Goal: Task Accomplishment & Management: Manage account settings

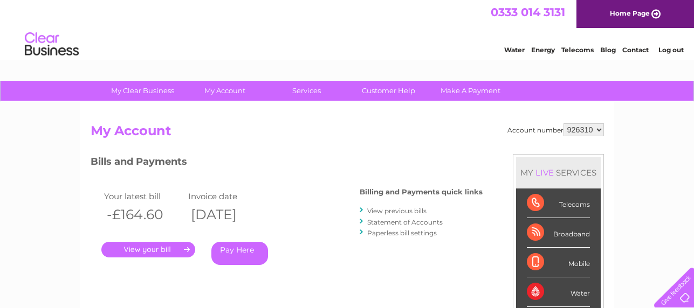
click at [671, 52] on link "Log out" at bounding box center [670, 50] width 25 height 8
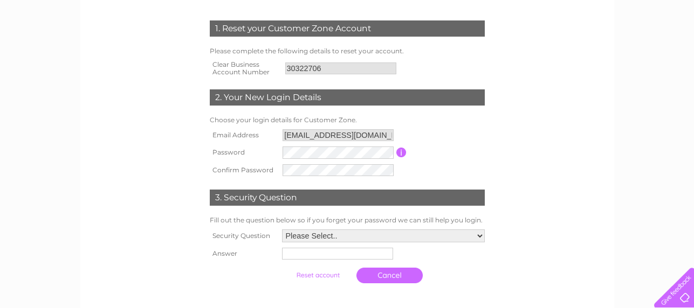
scroll to position [162, 0]
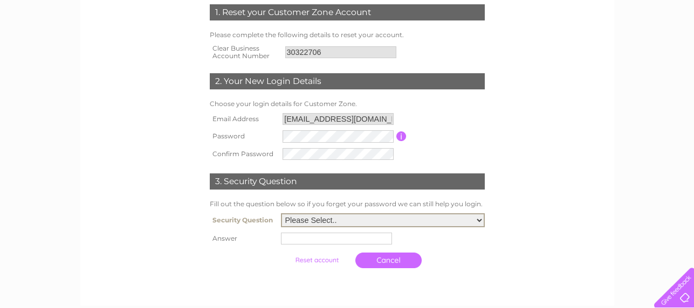
click at [482, 223] on select "Please Select.. In what town or city was your first job? In what town or city d…" at bounding box center [383, 220] width 204 height 14
select select "1"
click at [281, 213] on select "Please Select.. In what town or city was your first job? In what town or city d…" at bounding box center [383, 220] width 204 height 14
click at [330, 233] on input "text" at bounding box center [336, 239] width 111 height 12
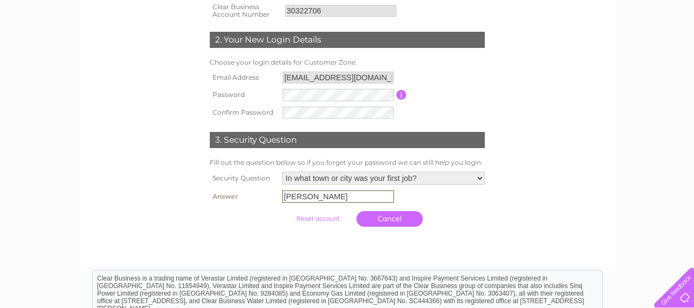
scroll to position [270, 0]
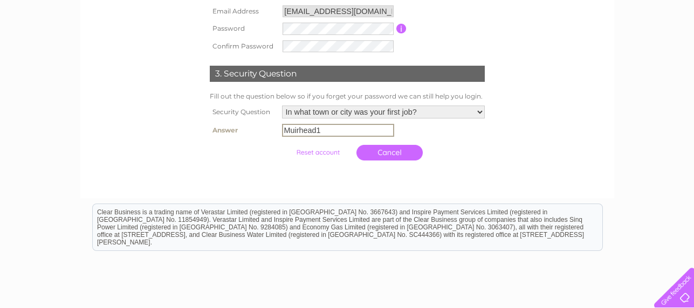
type input "Muirhead1"
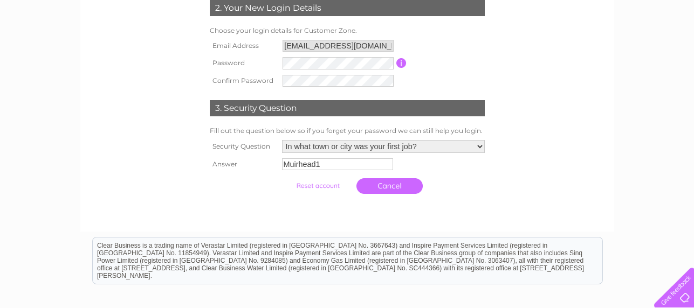
scroll to position [216, 0]
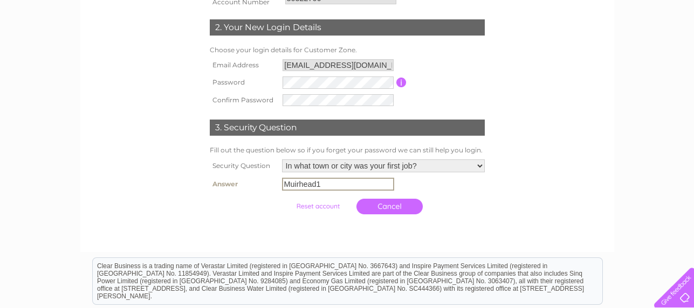
click at [314, 206] on input "submit" at bounding box center [318, 206] width 66 height 15
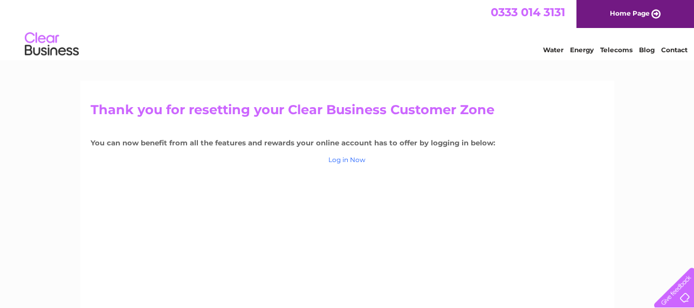
click at [342, 161] on link "Log in Now" at bounding box center [346, 160] width 37 height 8
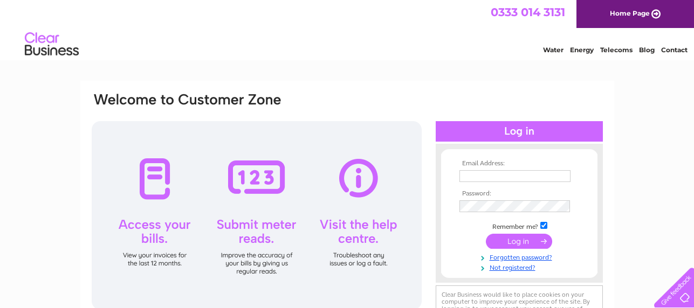
type input "[EMAIL_ADDRESS][DOMAIN_NAME]"
click at [513, 240] on input "submit" at bounding box center [519, 241] width 66 height 15
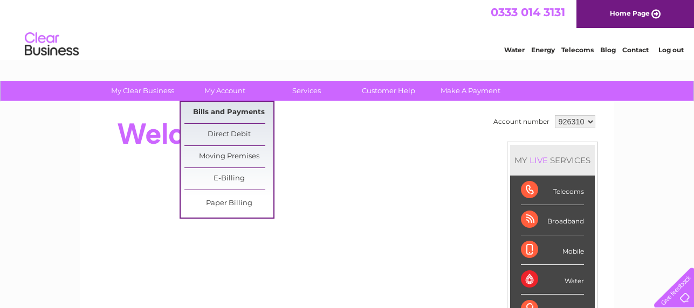
click at [227, 113] on link "Bills and Payments" at bounding box center [228, 113] width 89 height 22
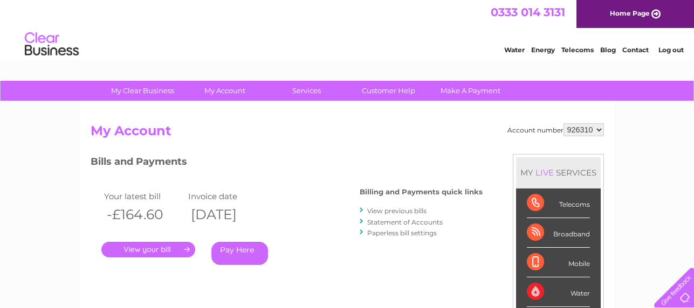
click at [596, 128] on select "926310" at bounding box center [583, 129] width 40 height 13
click at [598, 129] on select "926310" at bounding box center [583, 129] width 40 height 13
click at [673, 50] on link "Log out" at bounding box center [670, 50] width 25 height 8
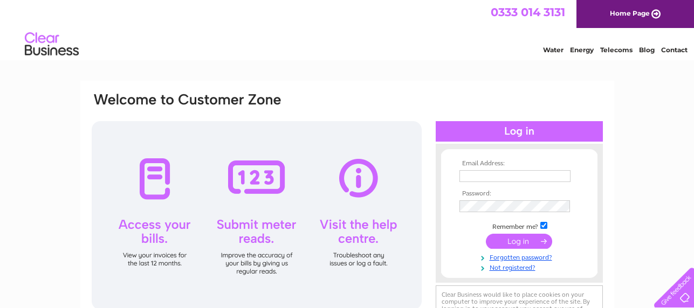
type input "[EMAIL_ADDRESS][DOMAIN_NAME]"
click at [527, 240] on input "submit" at bounding box center [519, 241] width 66 height 15
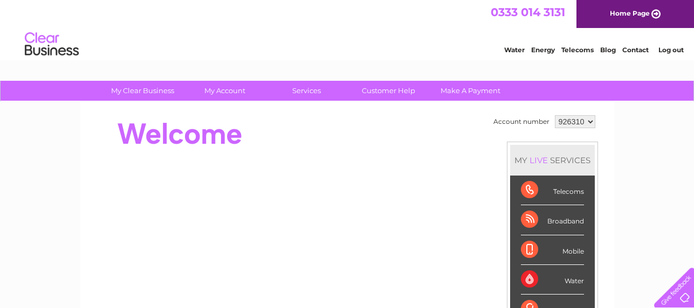
click at [585, 125] on select "926310" at bounding box center [575, 121] width 40 height 13
click at [669, 53] on link "Log out" at bounding box center [670, 50] width 25 height 8
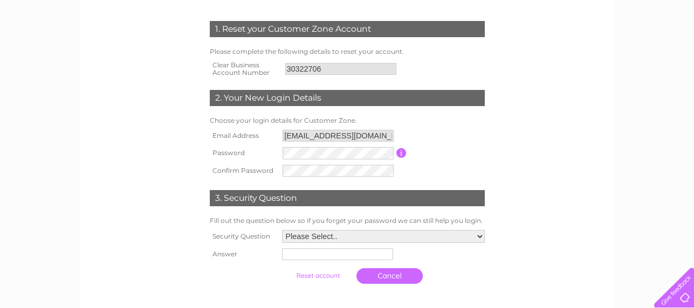
scroll to position [162, 0]
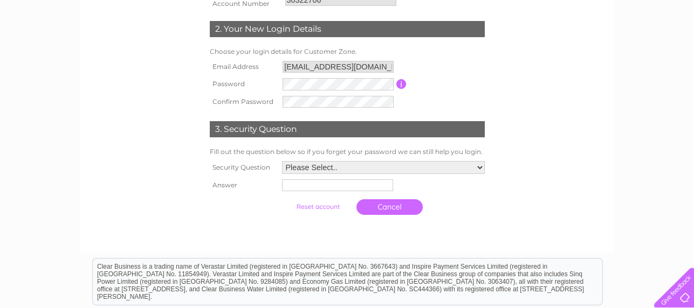
scroll to position [216, 0]
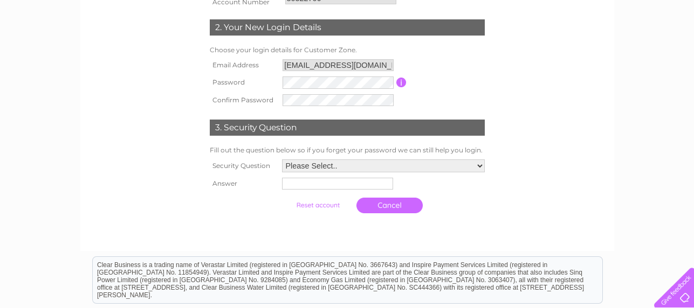
click at [403, 82] on input "button" at bounding box center [401, 83] width 10 height 10
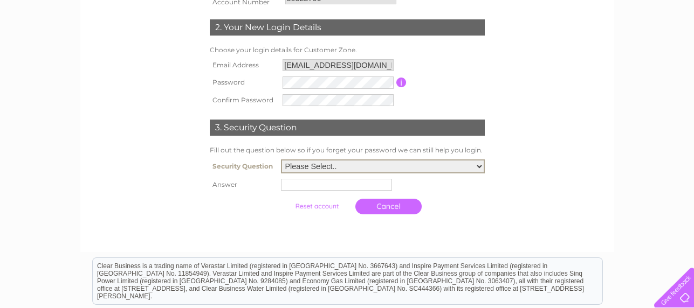
click at [480, 166] on select "Please Select.. In what town or city was your first job? In what town or city d…" at bounding box center [383, 167] width 204 height 14
select select "1"
click at [281, 160] on select "Please Select.. In what town or city was your first job? In what town or city d…" at bounding box center [383, 167] width 204 height 14
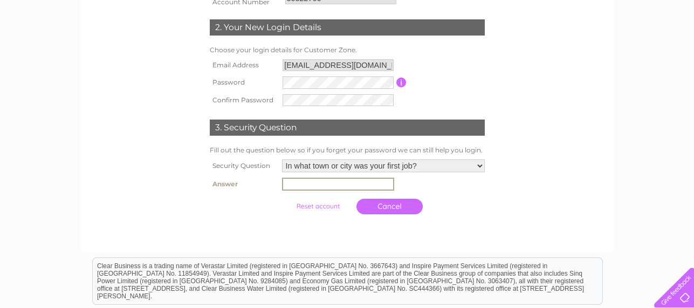
click at [302, 189] on input "text" at bounding box center [338, 184] width 112 height 13
type input "Muirhead"
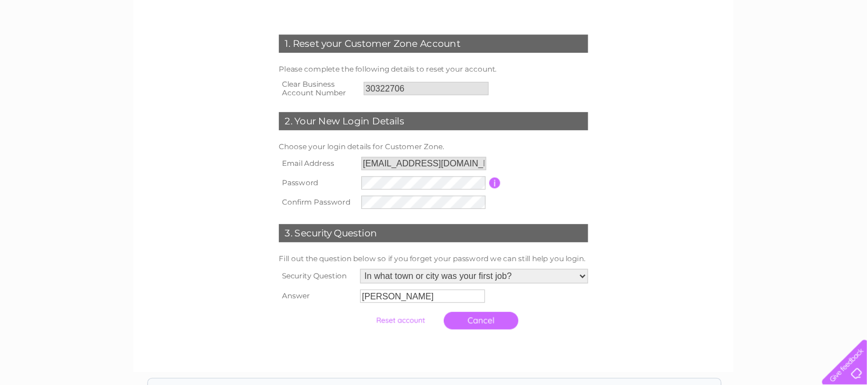
scroll to position [135, 0]
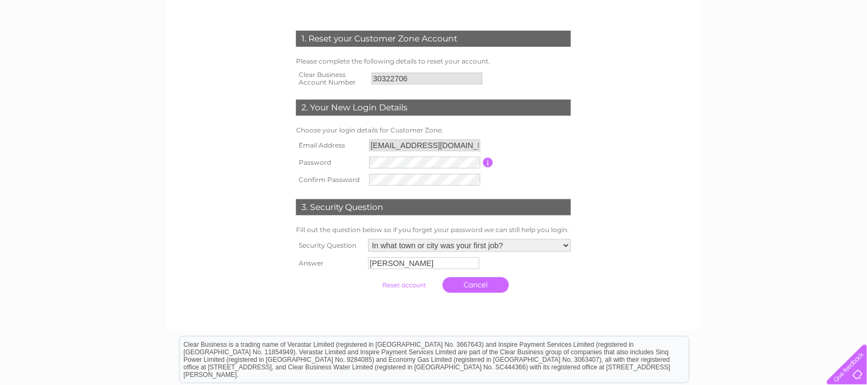
drag, startPoint x: 661, startPoint y: 7, endPoint x: 621, endPoint y: 232, distance: 228.4
click at [621, 232] on form "1. Reset your Customer Zone Account Please complete the following details to re…" at bounding box center [433, 164] width 513 height 311
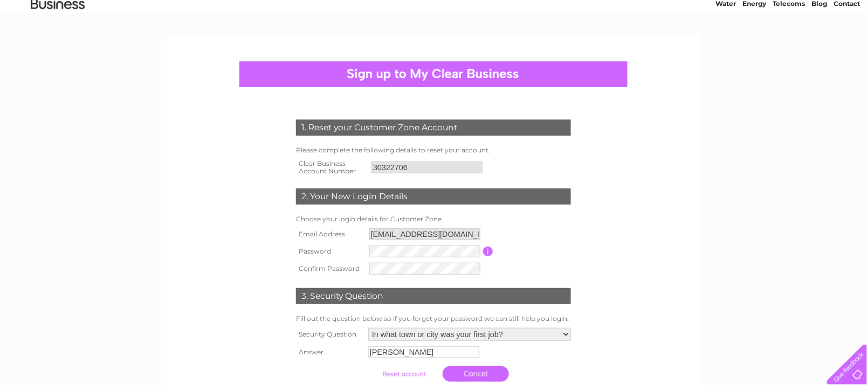
scroll to position [67, 0]
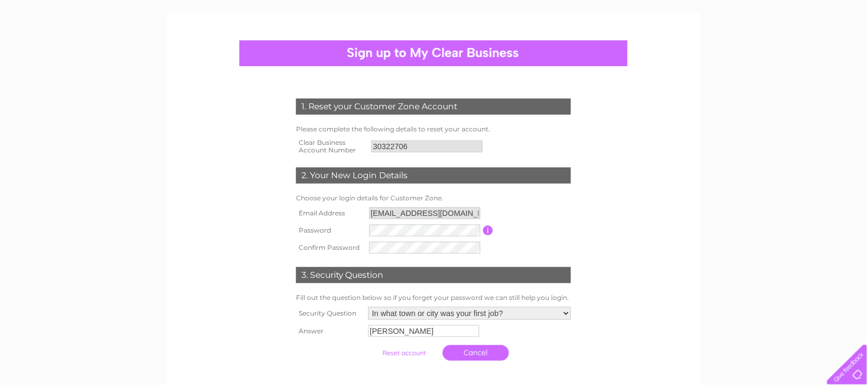
click at [445, 149] on input "30322706" at bounding box center [426, 147] width 111 height 12
click at [445, 210] on input "accounts@md-green.com" at bounding box center [424, 214] width 111 height 12
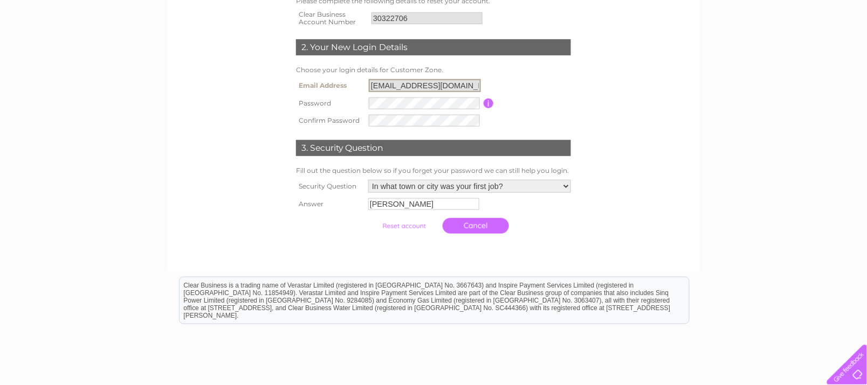
scroll to position [202, 0]
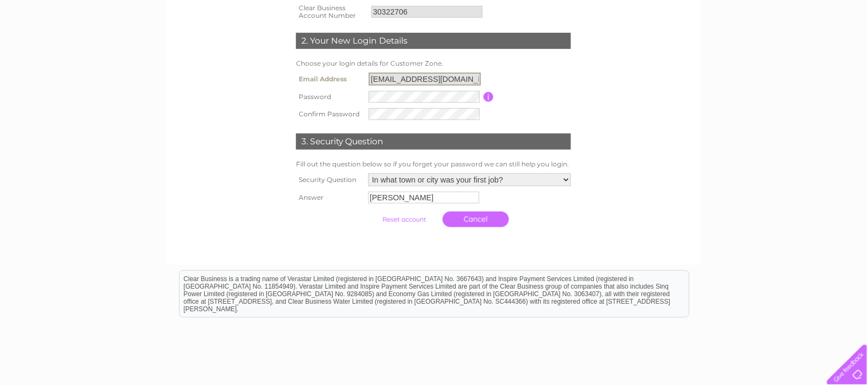
click at [420, 219] on input "submit" at bounding box center [404, 219] width 66 height 15
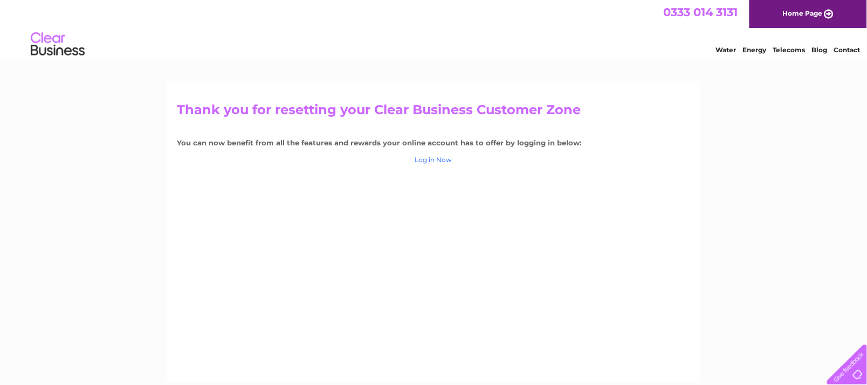
click at [420, 156] on link "Log in Now" at bounding box center [433, 160] width 37 height 8
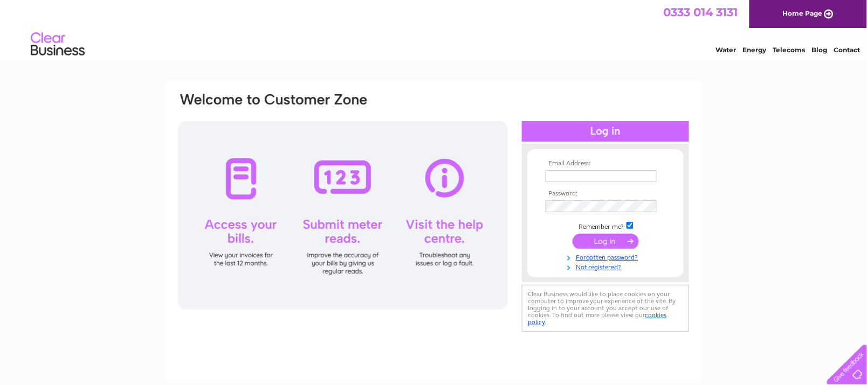
type input "accounts@md-green.com"
click at [601, 237] on input "submit" at bounding box center [605, 241] width 66 height 15
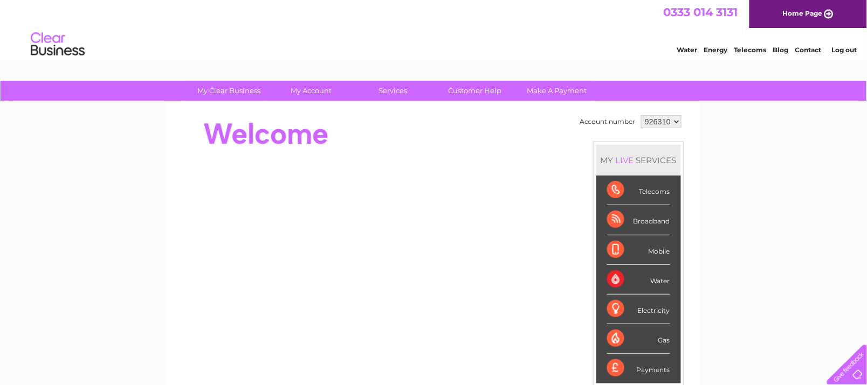
click at [679, 120] on select "926310" at bounding box center [661, 121] width 40 height 13
click at [641, 115] on select "926310" at bounding box center [661, 121] width 40 height 13
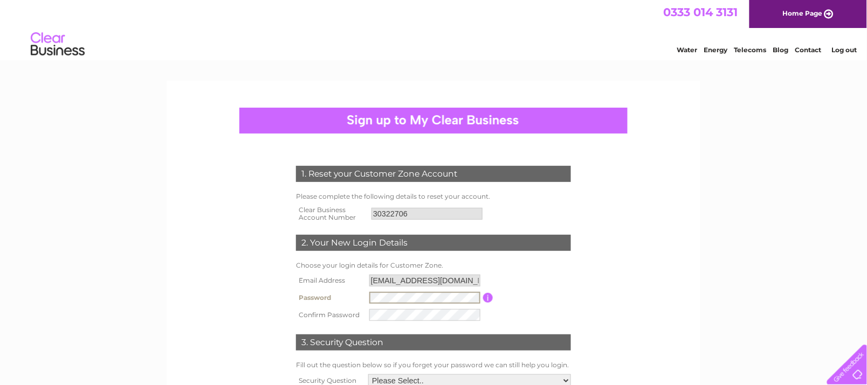
click at [385, 308] on td at bounding box center [425, 315] width 116 height 17
click at [378, 321] on td at bounding box center [425, 315] width 116 height 17
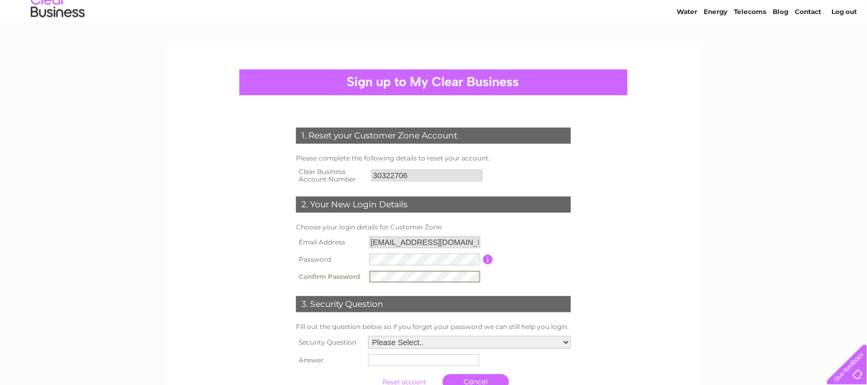
scroll to position [202, 0]
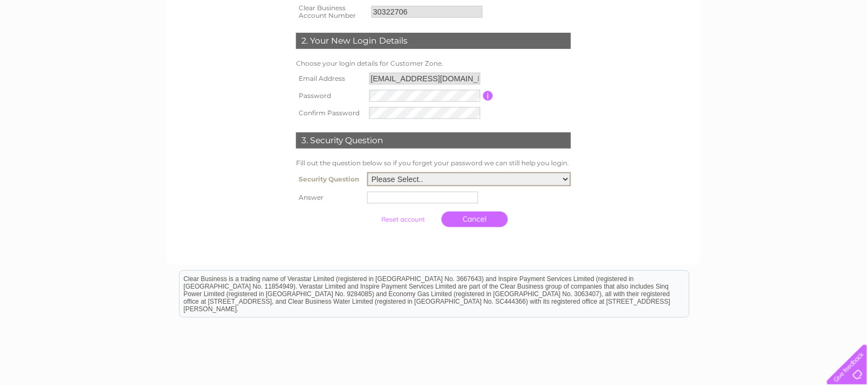
click at [564, 177] on select "Please Select.. In what town or city was your first job? In what town or city d…" at bounding box center [469, 179] width 204 height 14
select select "1"
click at [368, 172] on select "Please Select.. In what town or city was your first job? In what town or city d…" at bounding box center [469, 179] width 204 height 14
click at [396, 193] on input "text" at bounding box center [424, 197] width 112 height 13
type input "[PERSON_NAME]"
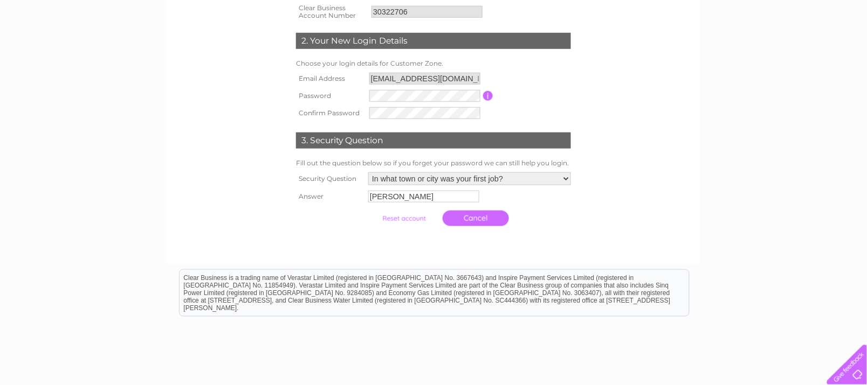
click at [399, 215] on input "submit" at bounding box center [404, 218] width 66 height 15
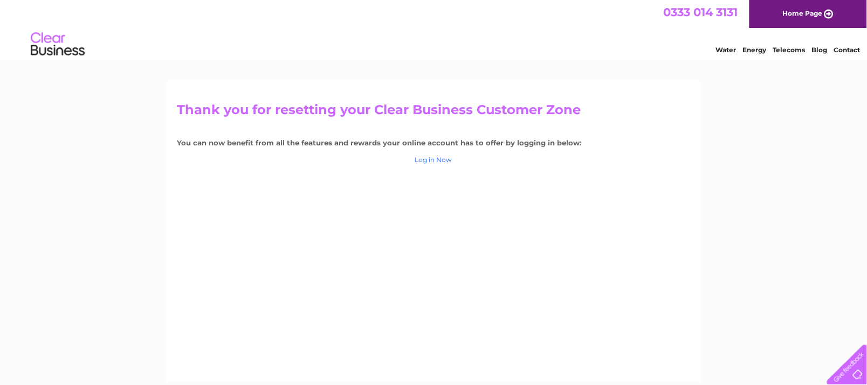
click at [430, 161] on link "Log in Now" at bounding box center [433, 160] width 37 height 8
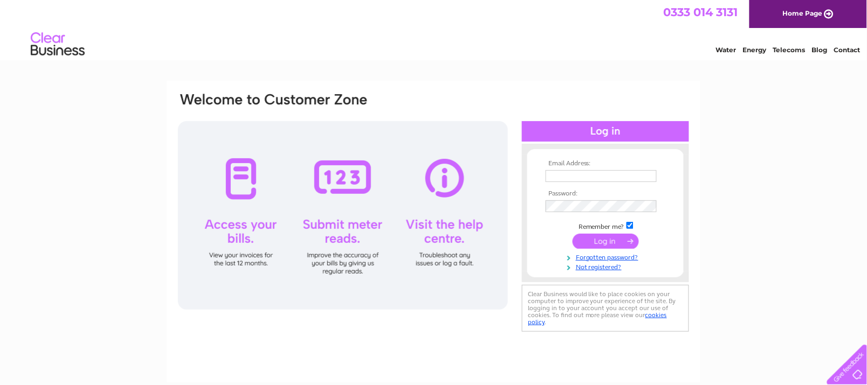
type input "[EMAIL_ADDRESS][DOMAIN_NAME]"
click at [614, 234] on input "submit" at bounding box center [605, 241] width 66 height 15
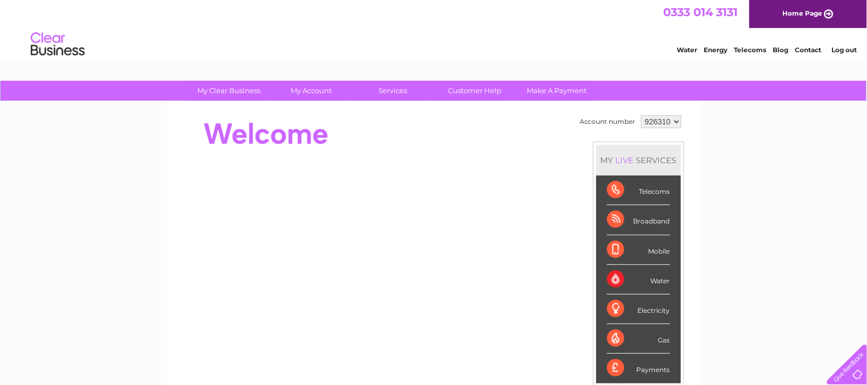
click at [679, 121] on select "926310" at bounding box center [661, 121] width 40 height 13
click at [641, 115] on select "926310" at bounding box center [661, 121] width 40 height 13
